Goal: Transaction & Acquisition: Purchase product/service

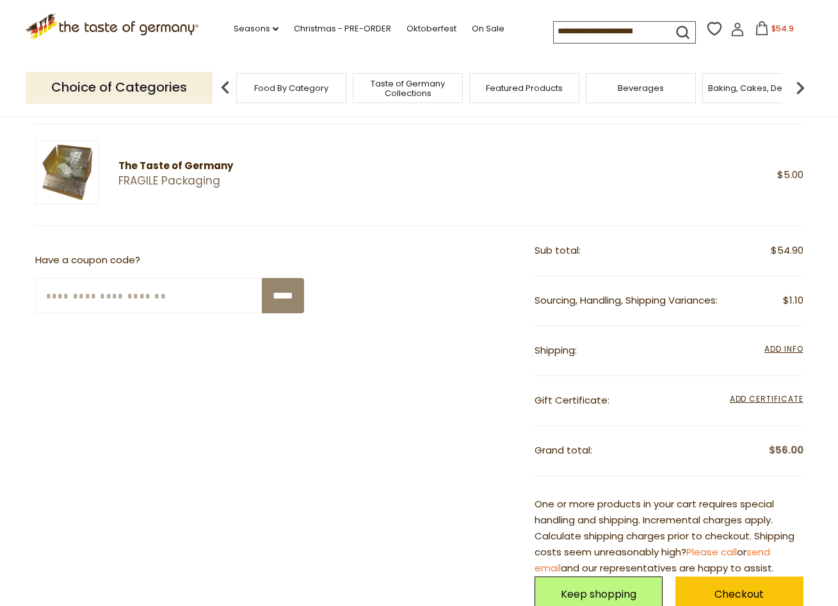
scroll to position [183, 0]
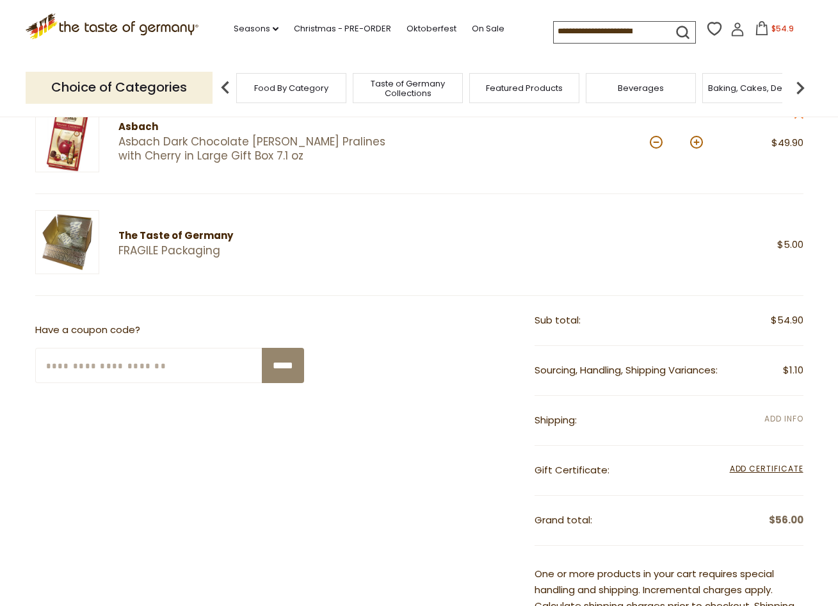
click at [789, 418] on span "Add Info" at bounding box center [784, 418] width 38 height 11
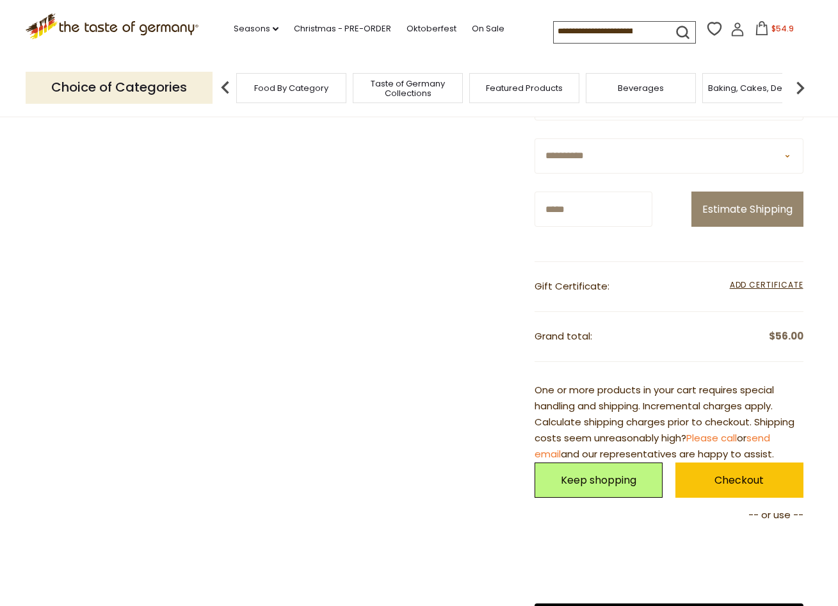
scroll to position [598, 0]
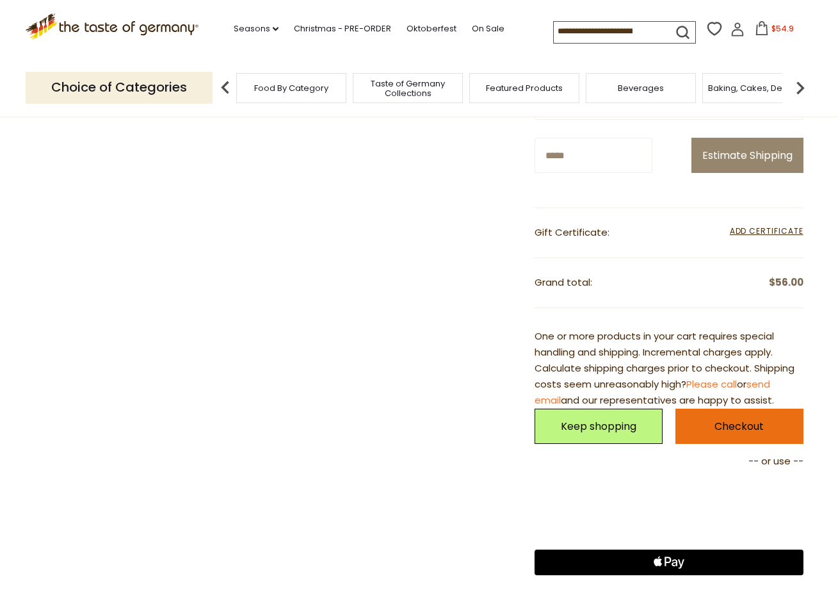
click at [719, 444] on link "Checkout" at bounding box center [740, 426] width 128 height 35
